Goal: Task Accomplishment & Management: Manage account settings

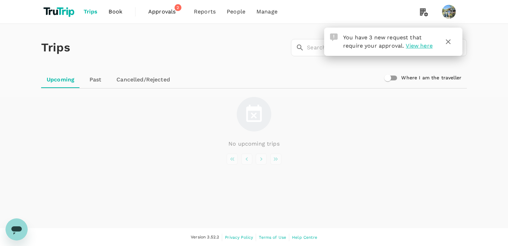
click at [170, 14] on span "Approvals" at bounding box center [165, 12] width 35 height 8
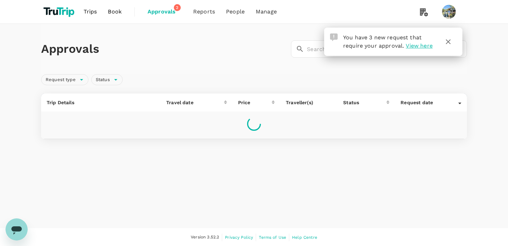
click at [449, 41] on icon "button" at bounding box center [448, 41] width 5 height 5
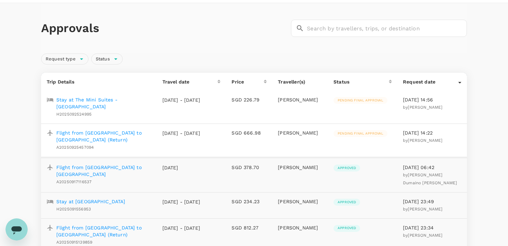
scroll to position [27, 0]
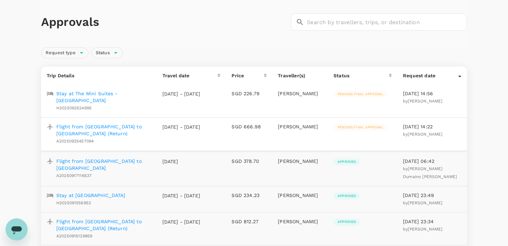
click at [132, 126] on p "Flight from [GEOGRAPHIC_DATA] to [GEOGRAPHIC_DATA] (Return)" at bounding box center [103, 130] width 95 height 14
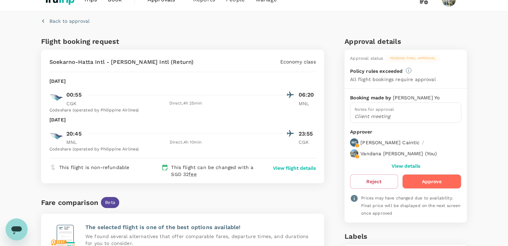
scroll to position [15, 0]
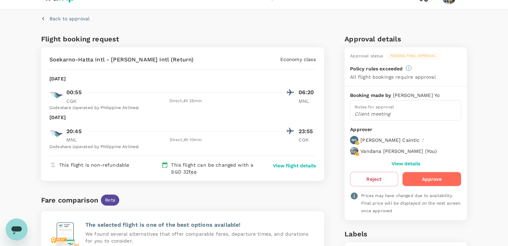
click at [423, 182] on button "Approve" at bounding box center [431, 179] width 59 height 15
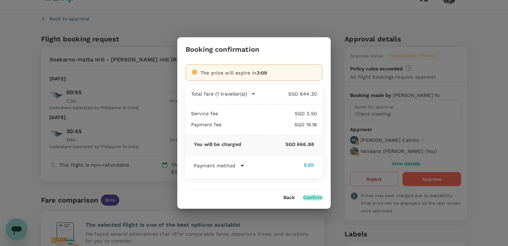
click at [314, 197] on button "Confirm" at bounding box center [312, 198] width 19 height 6
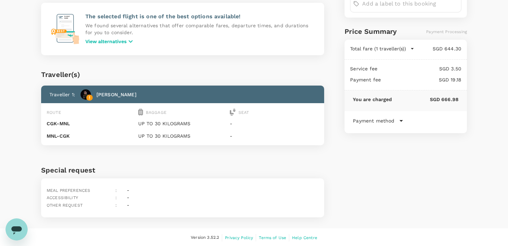
scroll to position [0, 0]
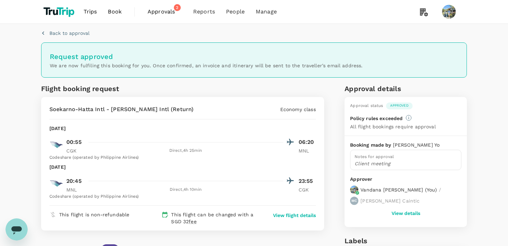
click at [160, 15] on span "Approvals" at bounding box center [165, 12] width 35 height 8
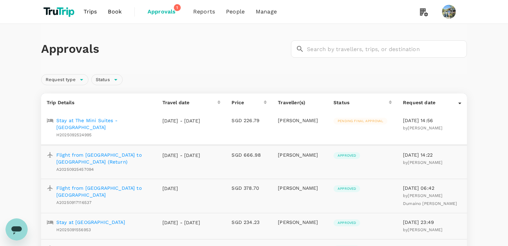
click at [131, 123] on p "Stay at The Mini Suites - [GEOGRAPHIC_DATA]" at bounding box center [103, 124] width 95 height 14
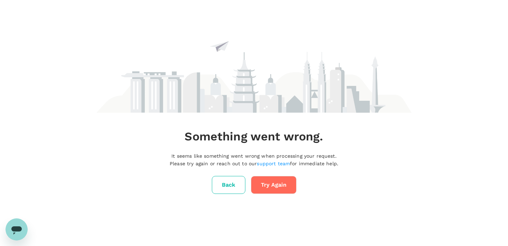
click at [268, 186] on button "Try Again" at bounding box center [274, 185] width 46 height 18
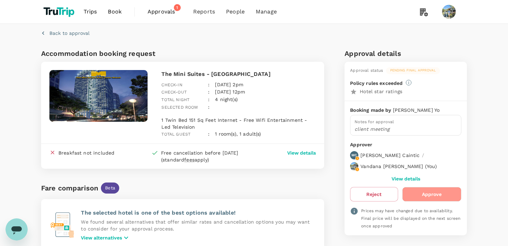
click at [430, 194] on button "Approve" at bounding box center [431, 194] width 59 height 15
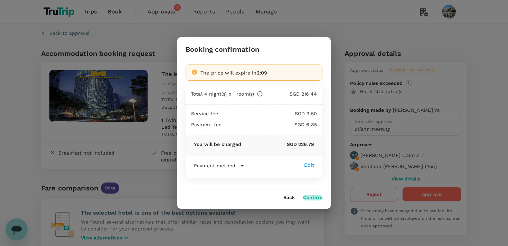
click at [312, 196] on button "Confirm" at bounding box center [312, 198] width 19 height 6
